Goal: Task Accomplishment & Management: Manage account settings

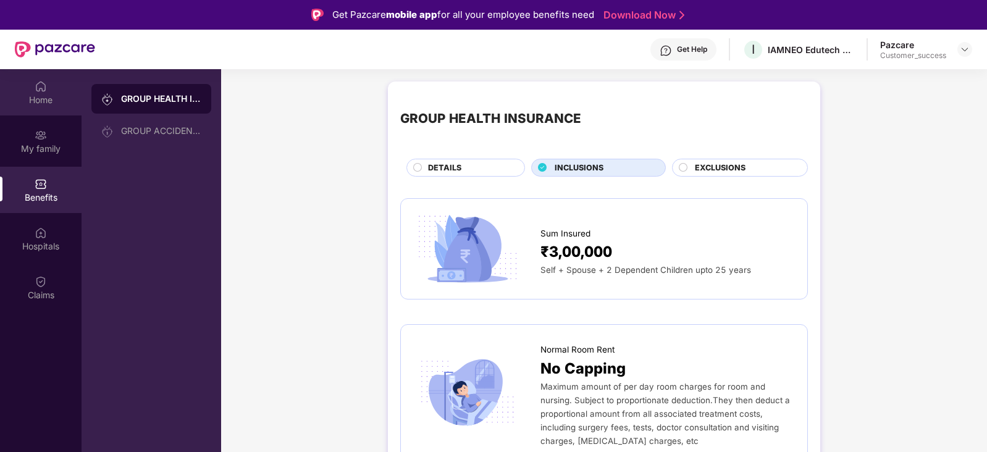
scroll to position [69, 0]
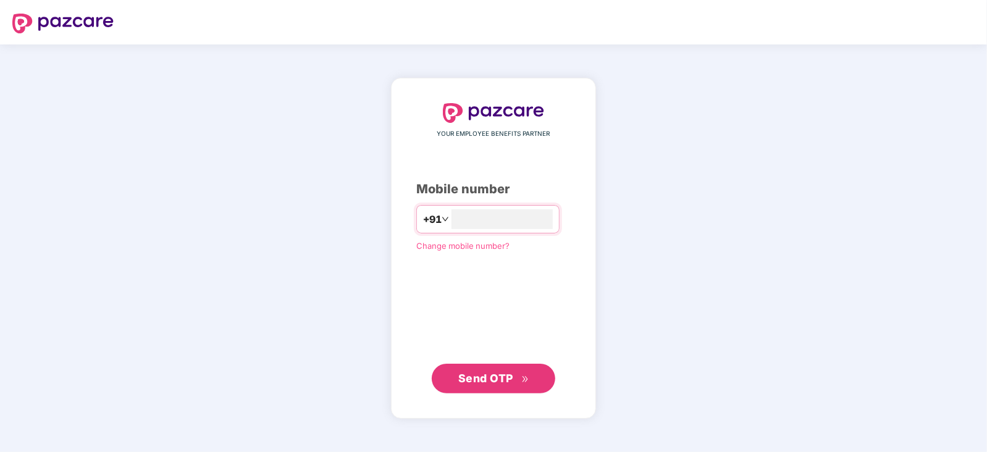
type input "**********"
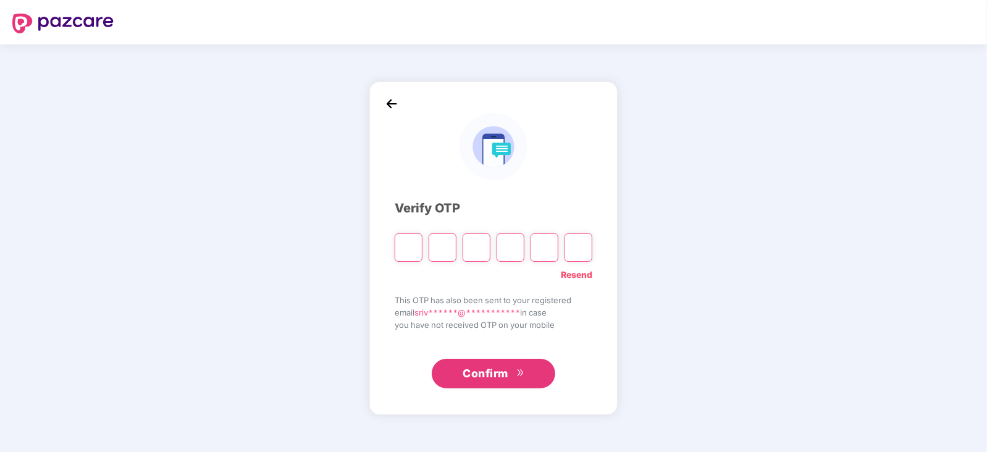
paste input "*"
type input "*"
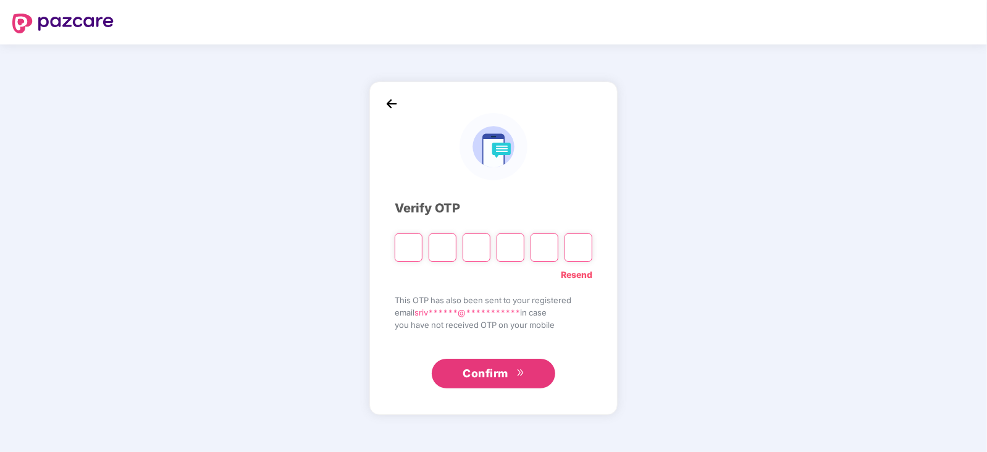
type input "*"
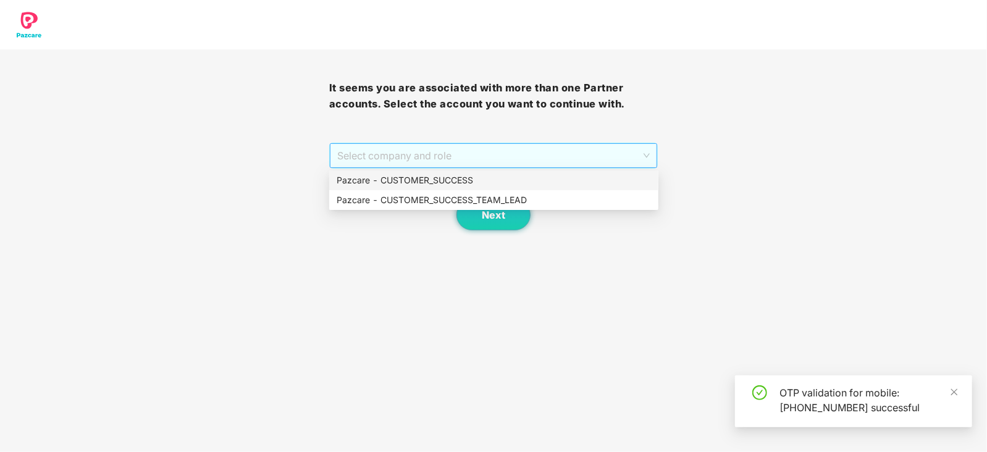
click at [640, 154] on span "Select company and role" at bounding box center [493, 155] width 313 height 23
click at [451, 183] on div "Pazcare - CUSTOMER_SUCCESS" at bounding box center [494, 181] width 314 height 14
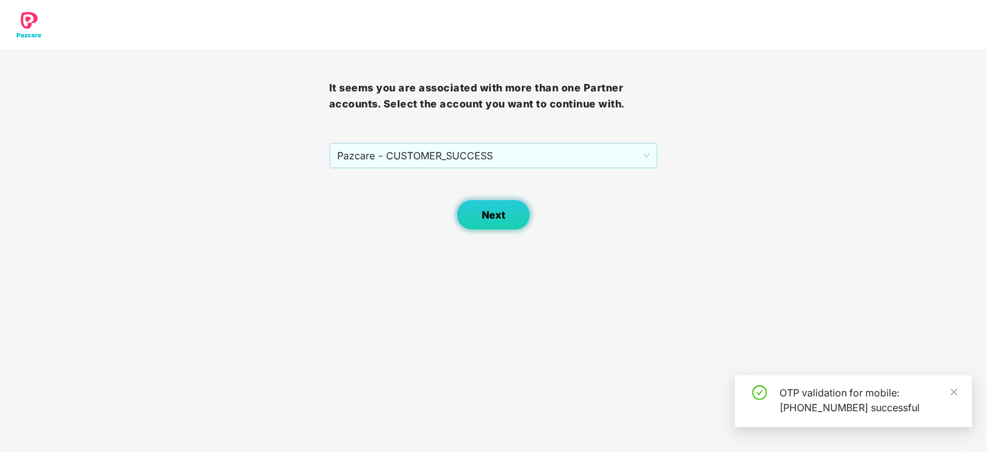
click at [500, 222] on button "Next" at bounding box center [494, 215] width 74 height 31
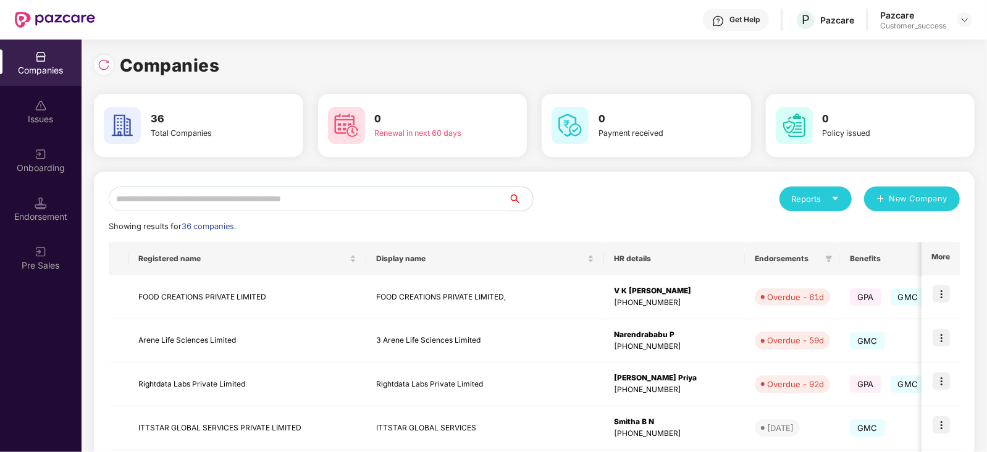
click at [264, 191] on input "text" at bounding box center [309, 199] width 400 height 25
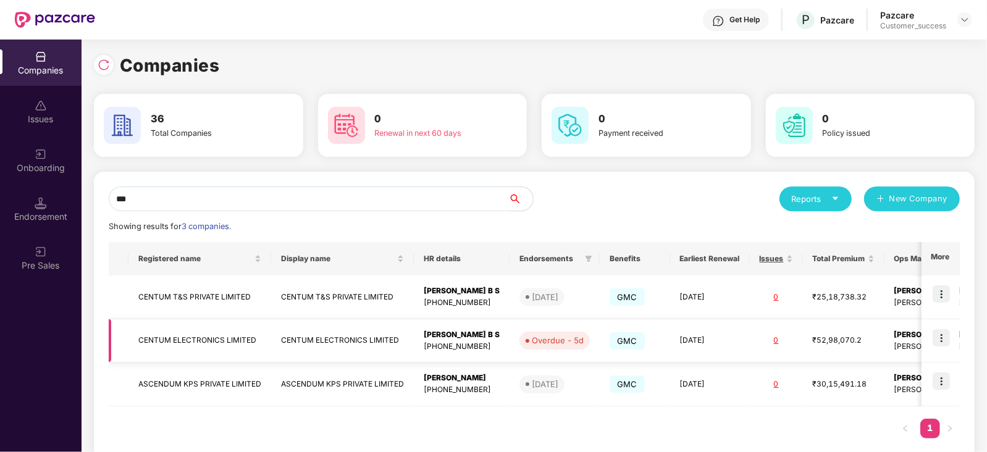
type input "***"
click at [943, 334] on img at bounding box center [941, 337] width 17 height 17
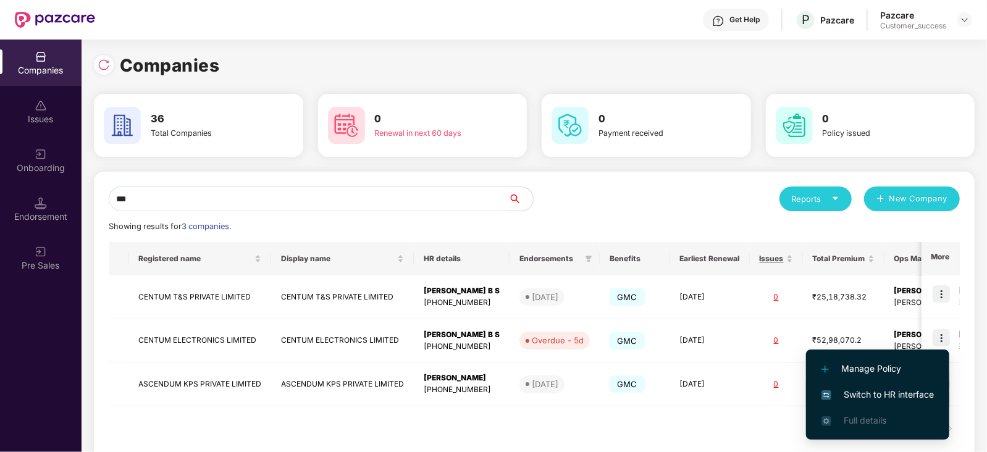
click at [917, 389] on span "Switch to HR interface" at bounding box center [878, 395] width 112 height 14
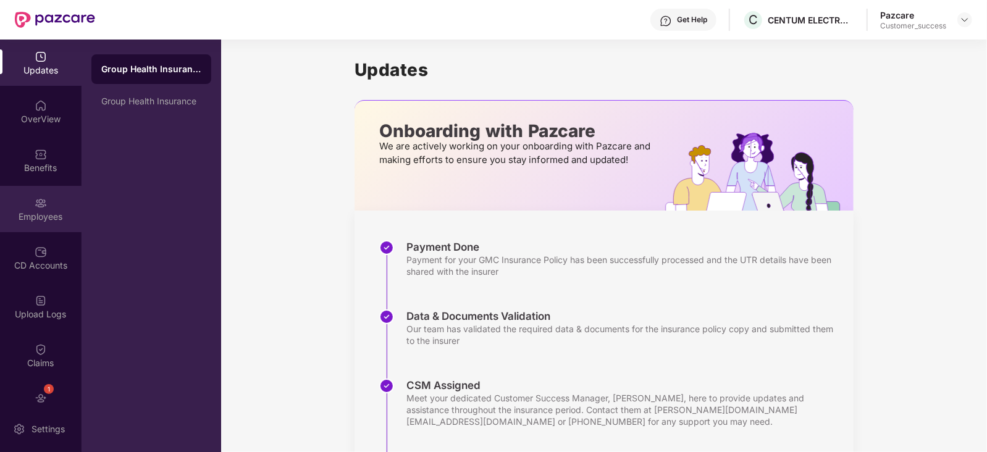
click at [39, 197] on img at bounding box center [41, 203] width 12 height 12
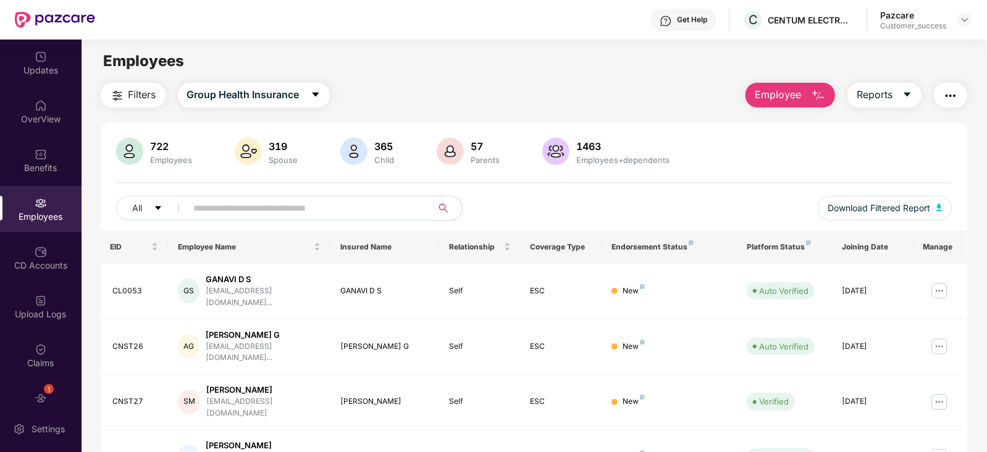
click at [235, 215] on input "text" at bounding box center [305, 208] width 222 height 19
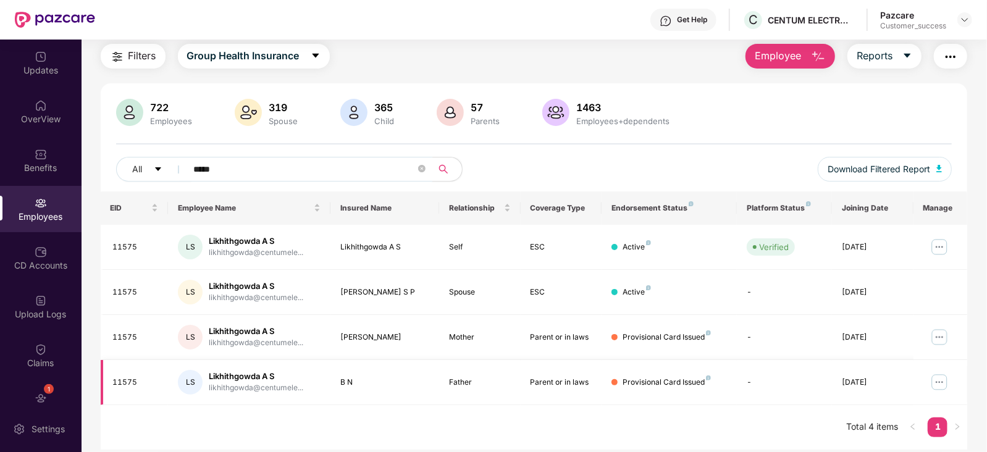
scroll to position [40, 0]
type input "*****"
